Goal: Book appointment/travel/reservation

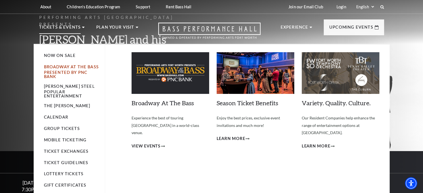
click at [63, 68] on link "Broadway At The Bass presented by PNC Bank" at bounding box center [71, 72] width 55 height 14
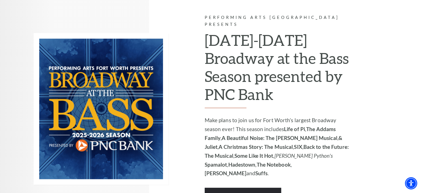
scroll to position [369, 0]
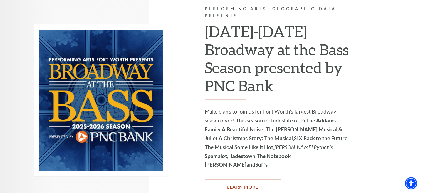
click at [250, 179] on link "Learn More" at bounding box center [243, 187] width 77 height 16
